Goal: Task Accomplishment & Management: Use online tool/utility

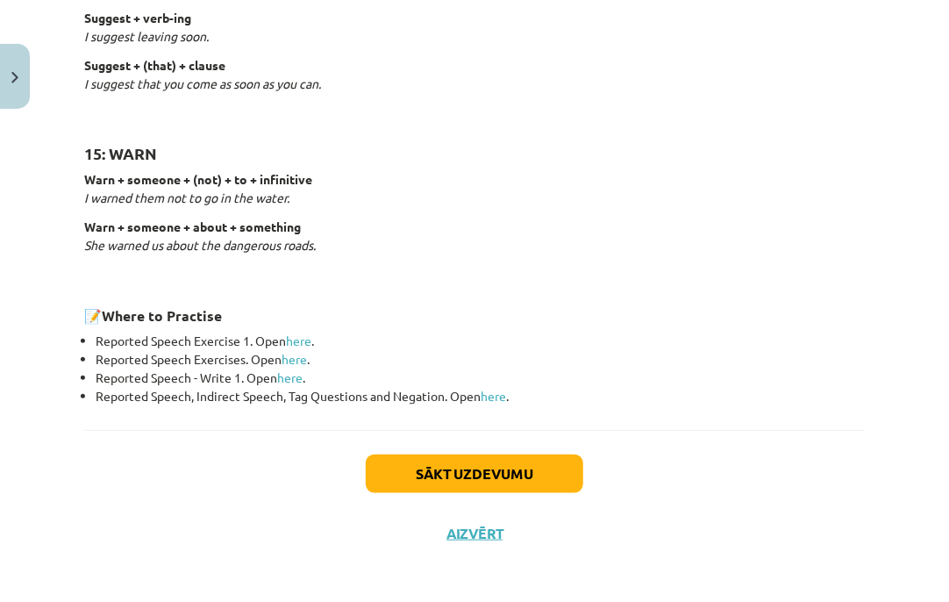
scroll to position [2783, 0]
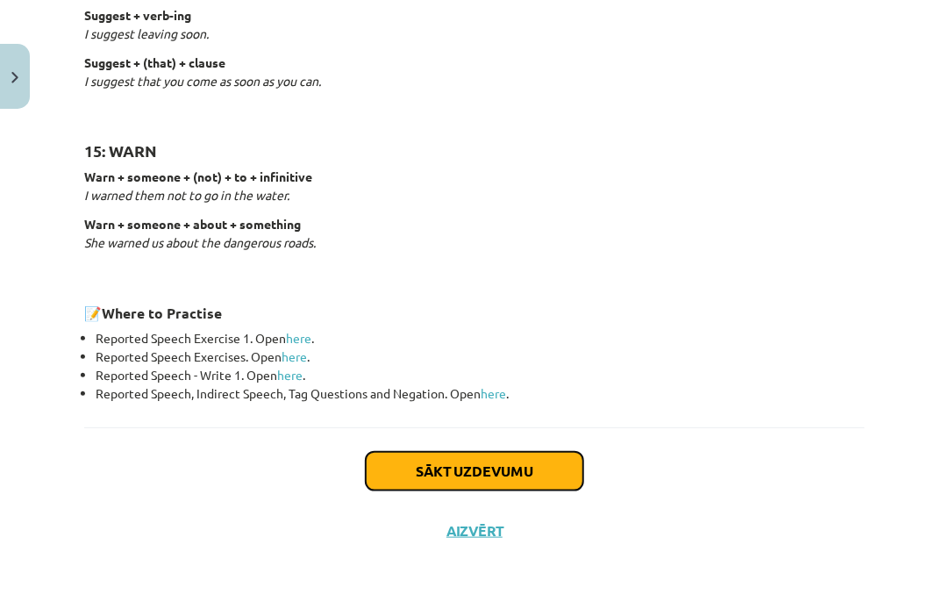
click at [510, 469] on button "Sākt uzdevumu" at bounding box center [475, 471] width 218 height 39
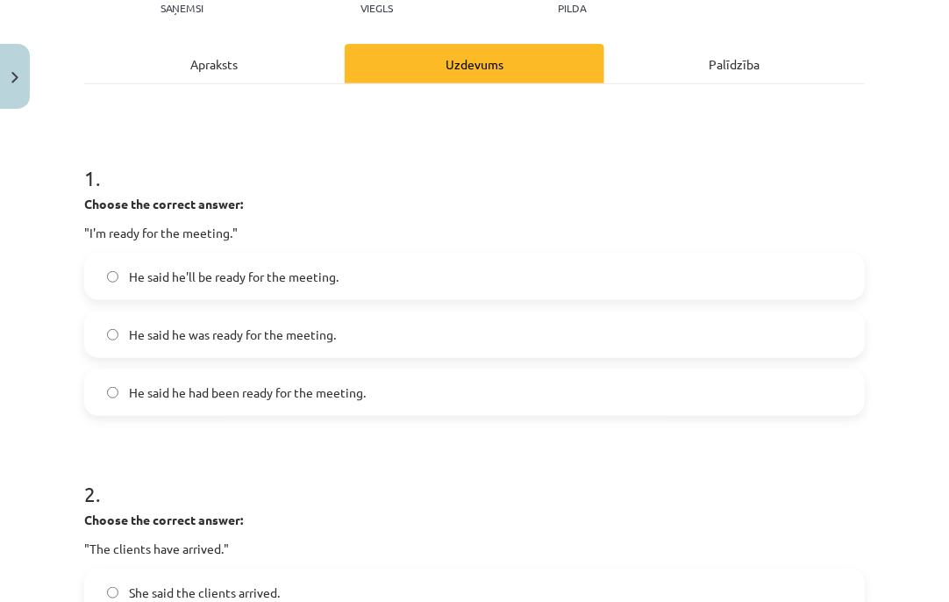
scroll to position [188, 0]
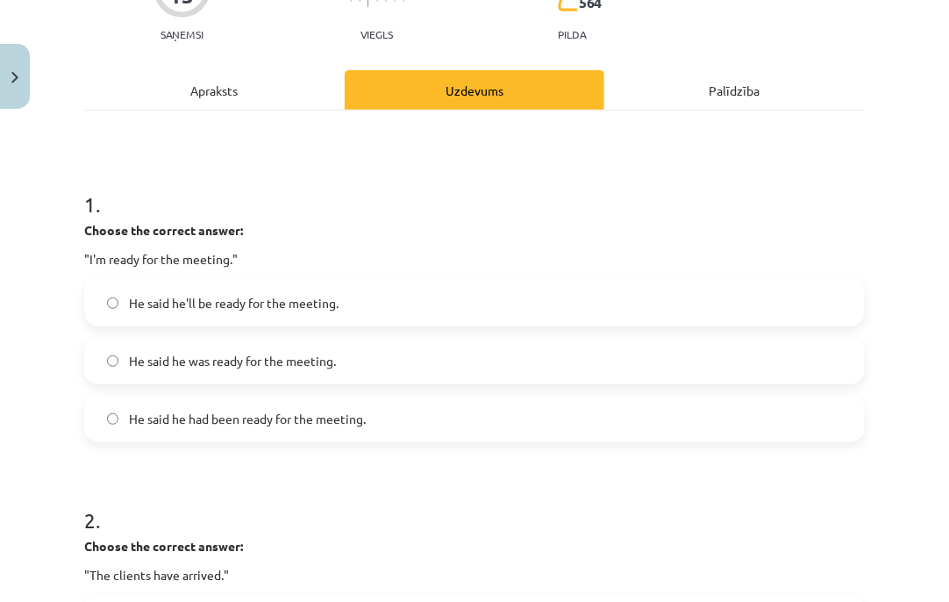
click at [390, 350] on label "He said he was ready for the meeting." at bounding box center [474, 361] width 777 height 44
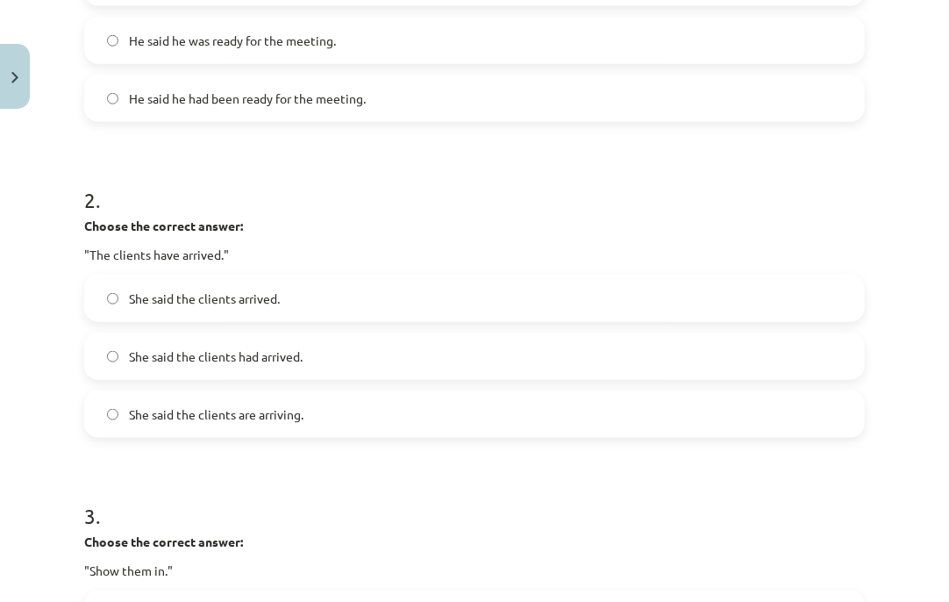
scroll to position [588, 0]
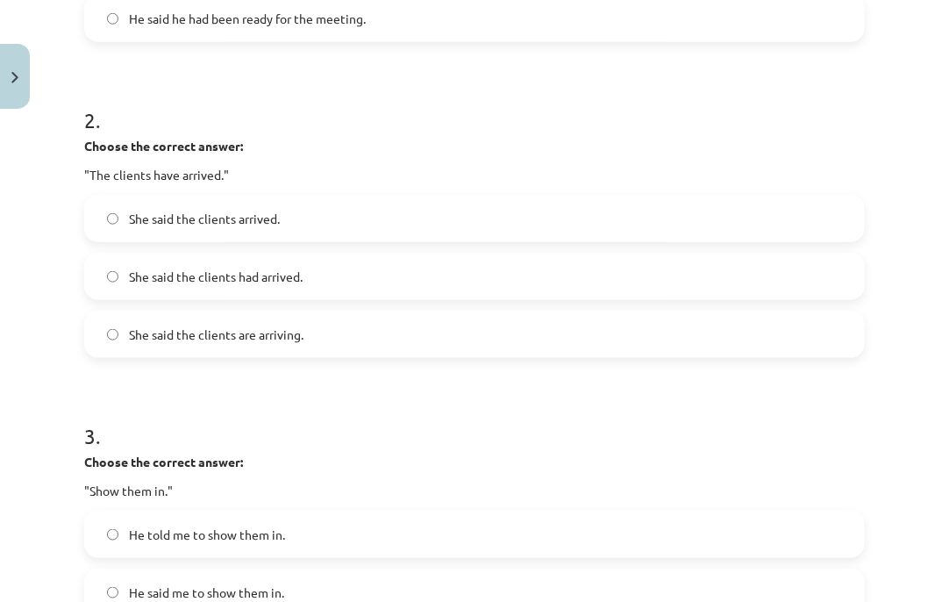
click at [528, 258] on label "She said the clients had arrived." at bounding box center [474, 276] width 777 height 44
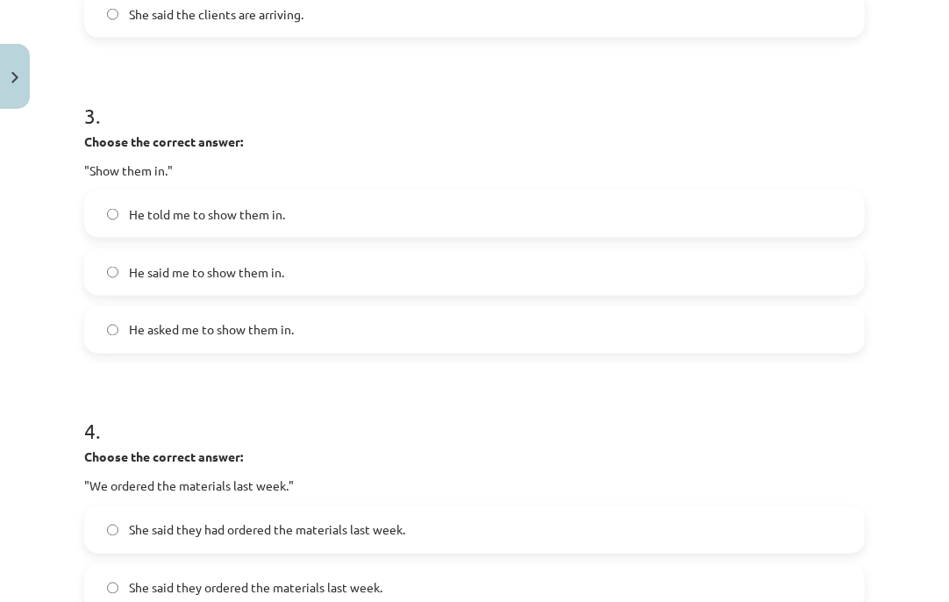
scroll to position [934, 0]
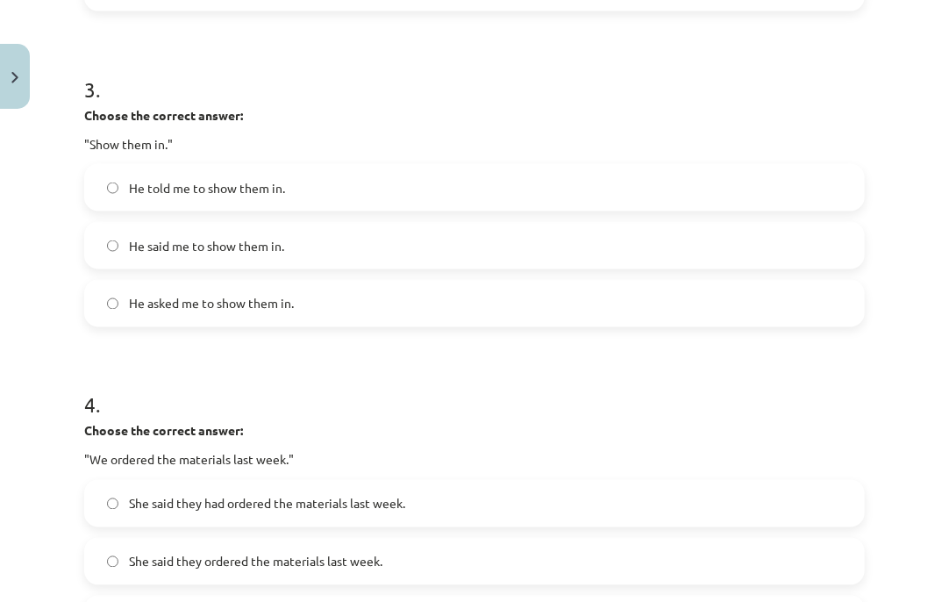
click at [472, 324] on label "He asked me to show them in." at bounding box center [474, 304] width 777 height 44
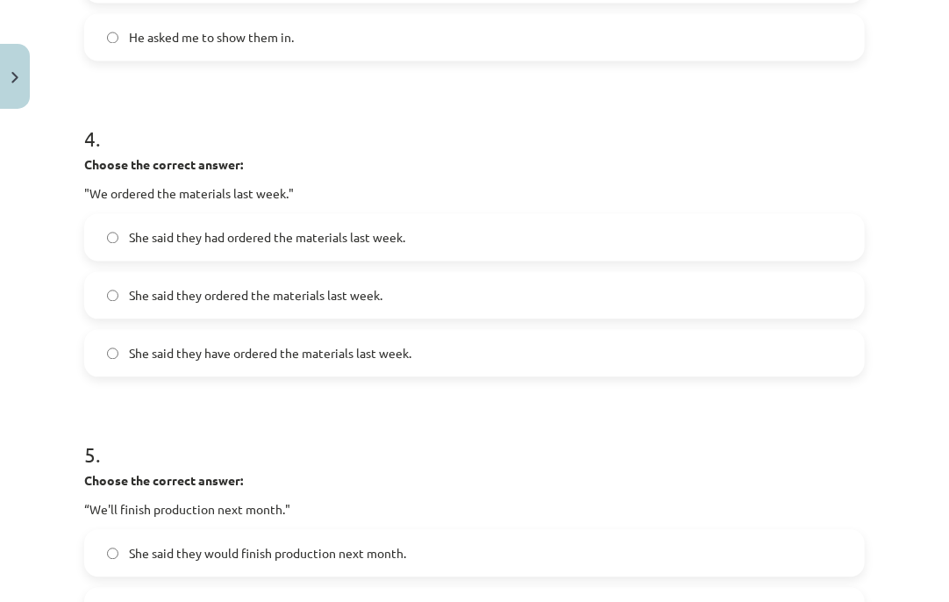
scroll to position [1228, 0]
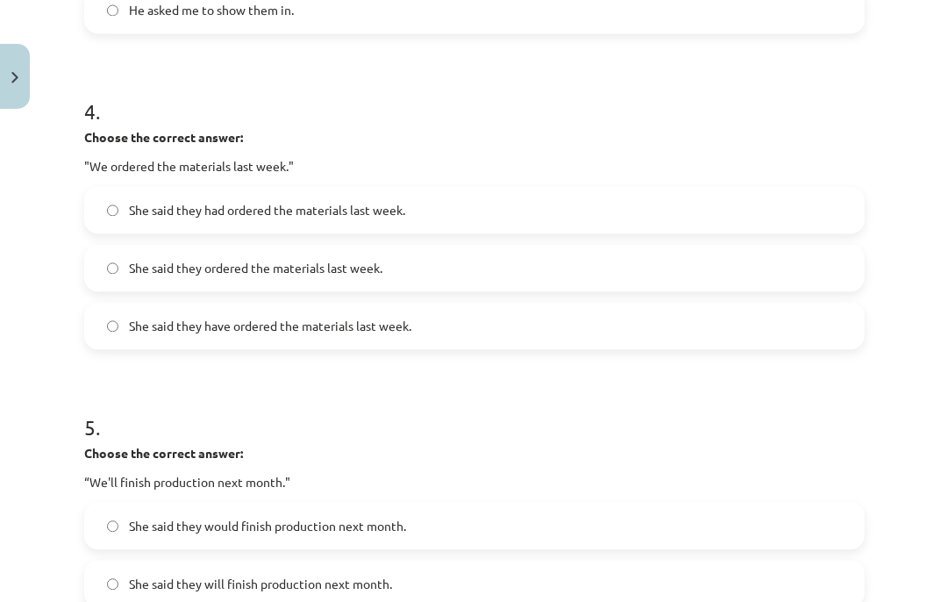
click at [588, 204] on label "She said they had ordered the materials last week." at bounding box center [474, 210] width 777 height 44
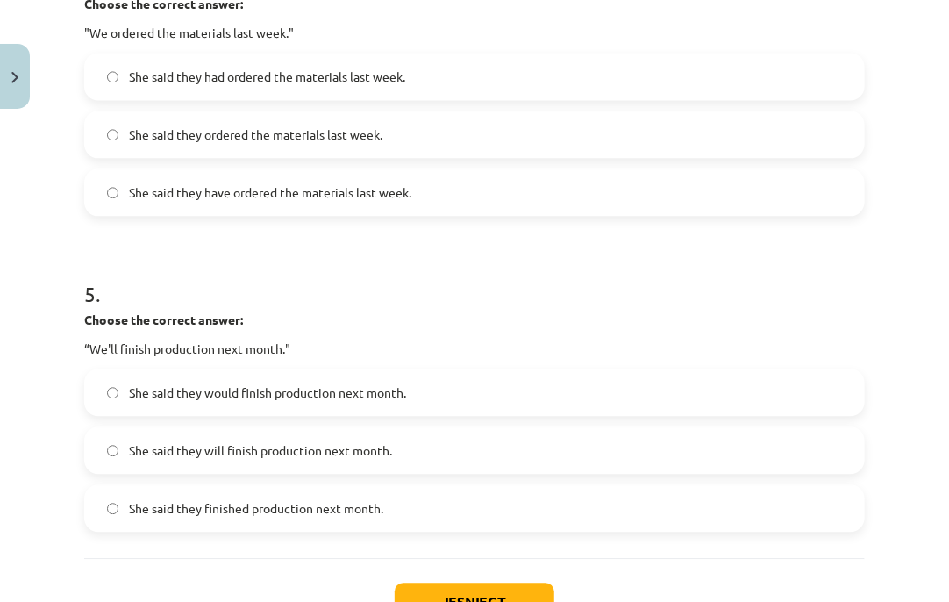
scroll to position [1467, 0]
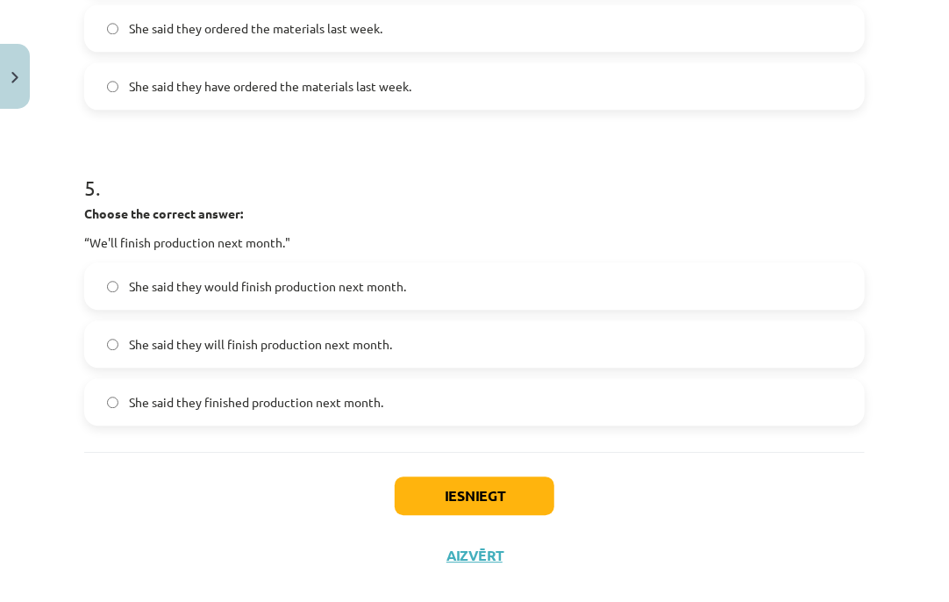
click at [559, 280] on label "She said they would finish production next month." at bounding box center [474, 286] width 777 height 44
click at [521, 506] on button "Iesniegt" at bounding box center [475, 495] width 160 height 39
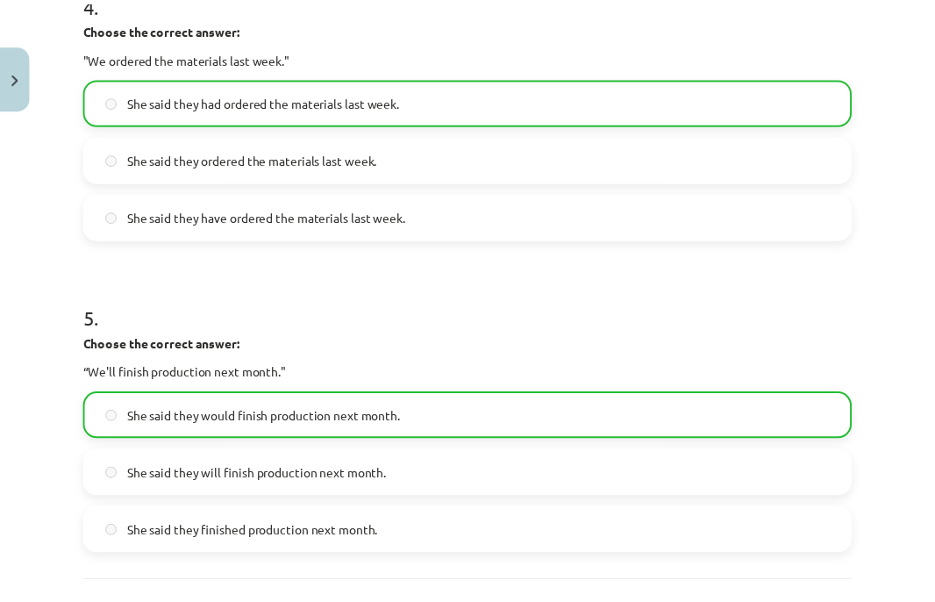
scroll to position [1550, 0]
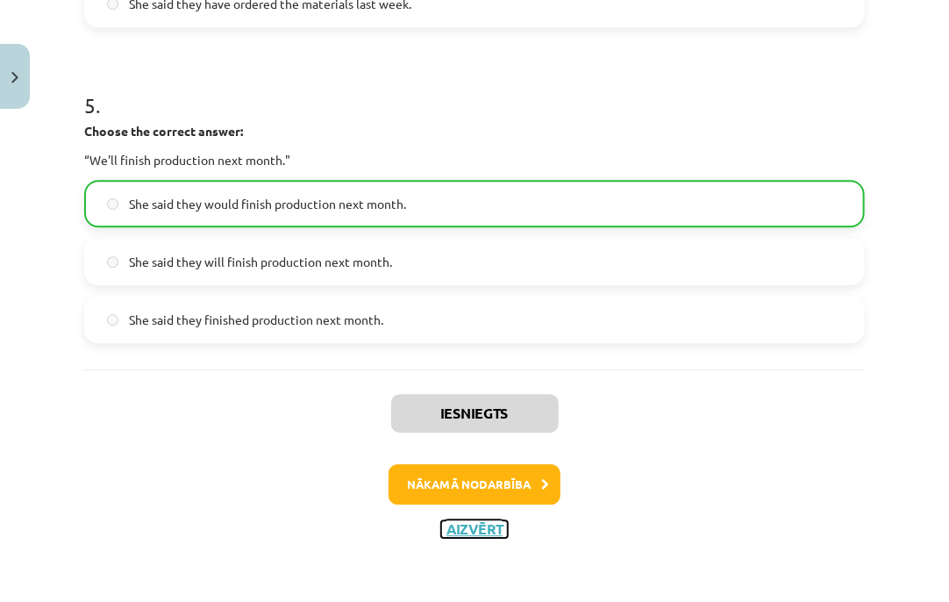
click at [490, 523] on button "Aizvērt" at bounding box center [474, 529] width 67 height 18
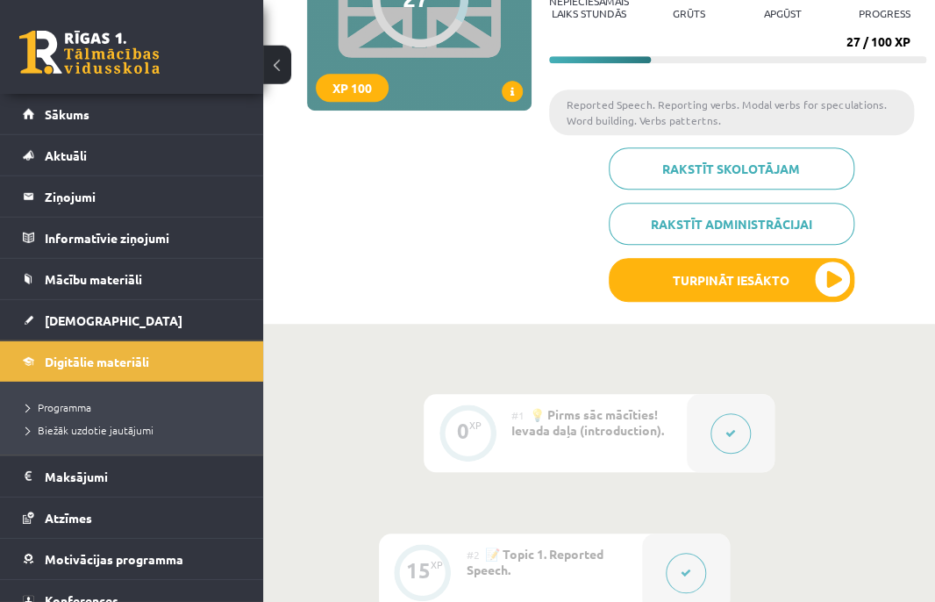
scroll to position [182, 0]
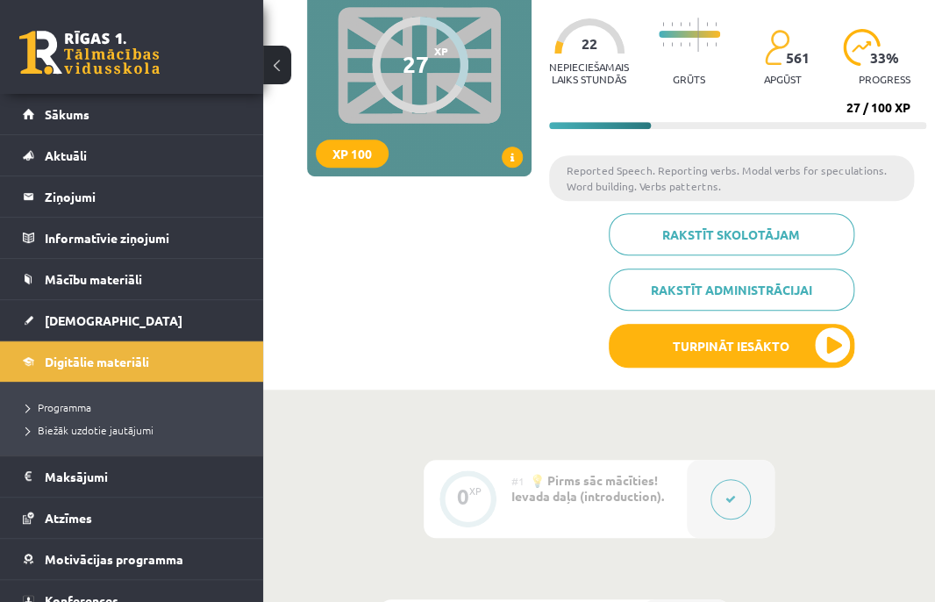
click at [591, 37] on span "22" at bounding box center [589, 44] width 16 height 16
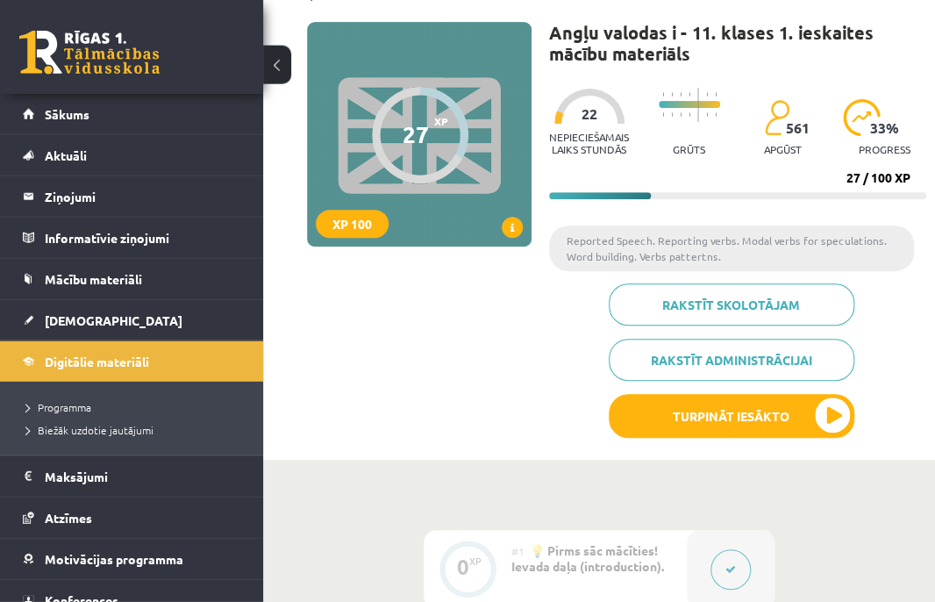
scroll to position [89, 0]
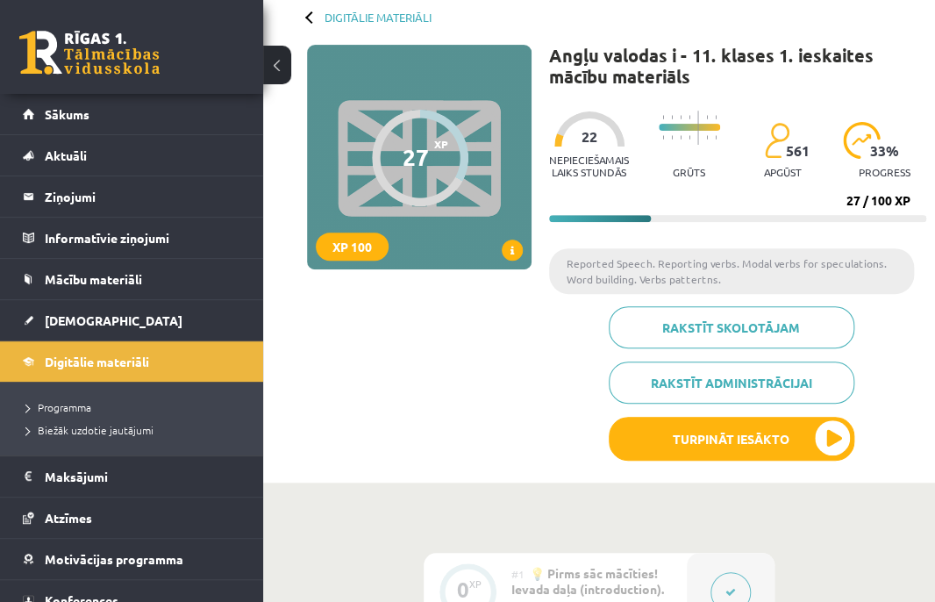
click at [603, 155] on p "Nepieciešamais laiks stundās" at bounding box center [589, 165] width 80 height 25
click at [591, 167] on p "Nepieciešamais laiks stundās" at bounding box center [589, 165] width 80 height 25
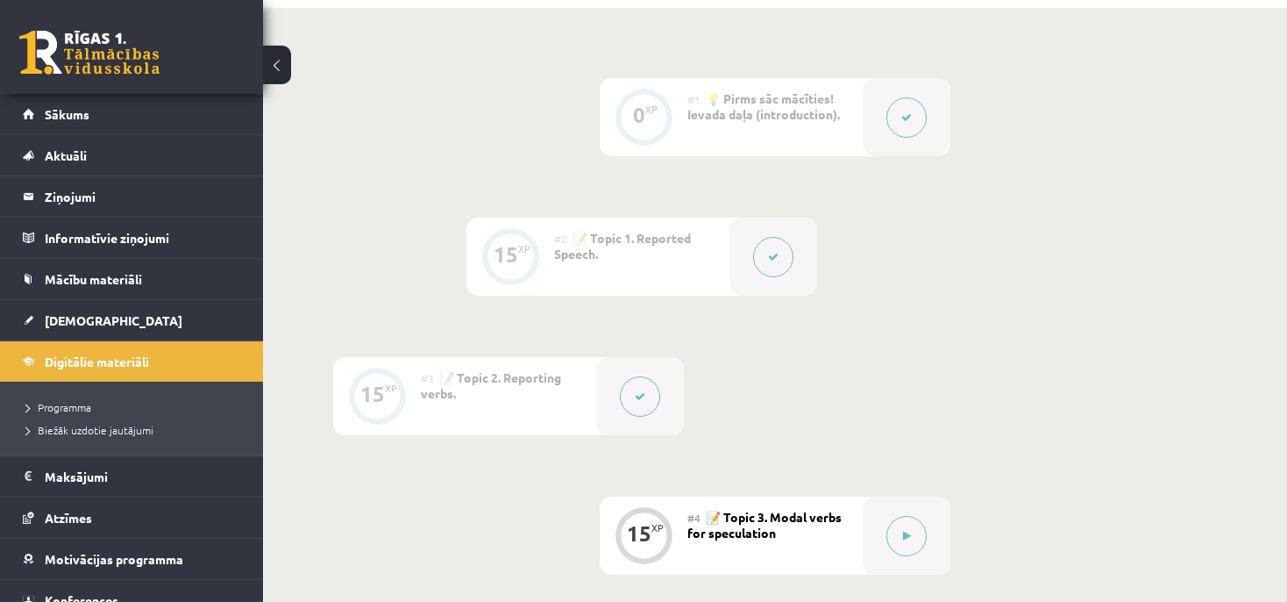
scroll to position [370, 0]
